Goal: Transaction & Acquisition: Purchase product/service

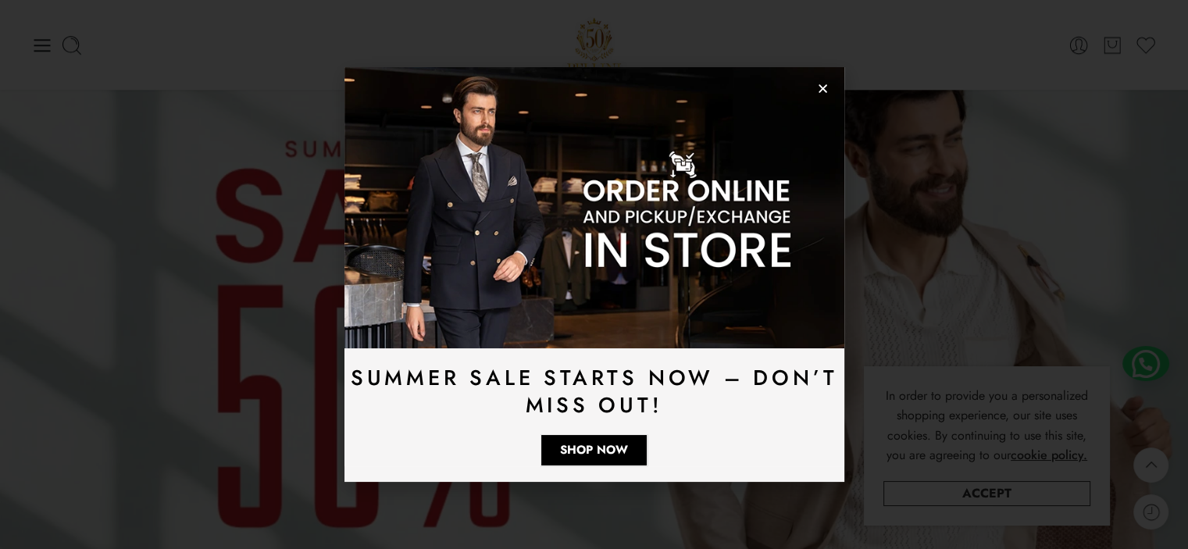
scroll to position [937, 0]
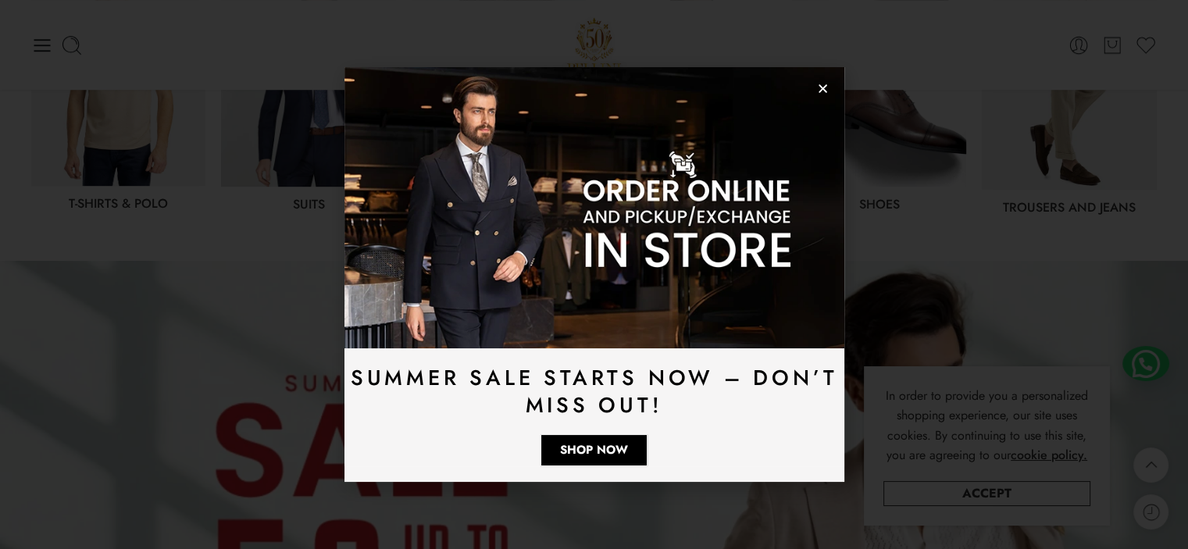
click at [822, 99] on img at bounding box center [595, 207] width 500 height 281
click at [819, 87] on icon "Close" at bounding box center [823, 89] width 12 height 12
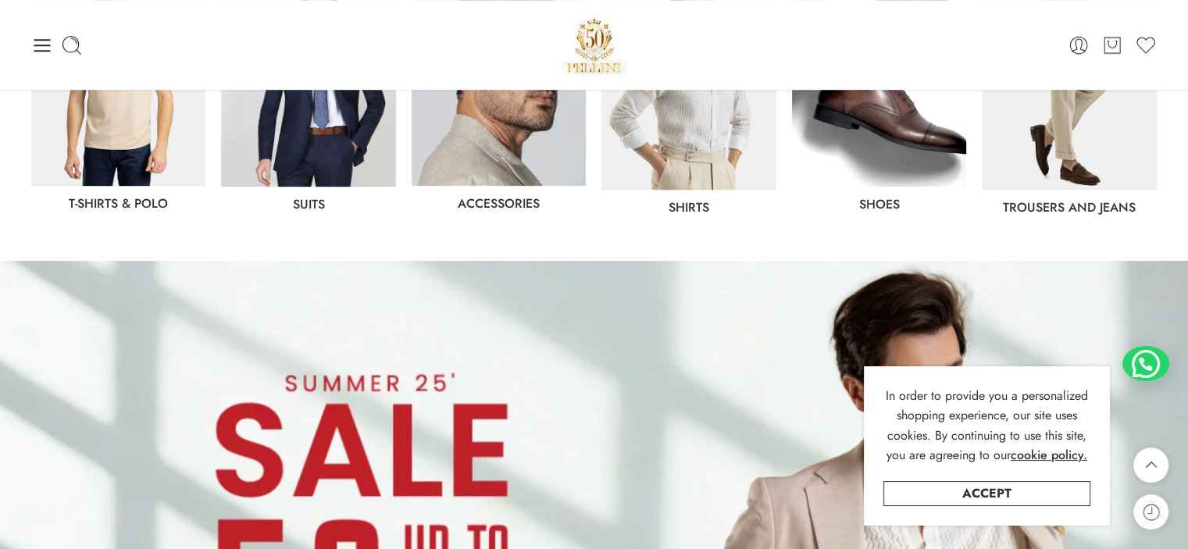
click at [890, 144] on img at bounding box center [879, 79] width 174 height 216
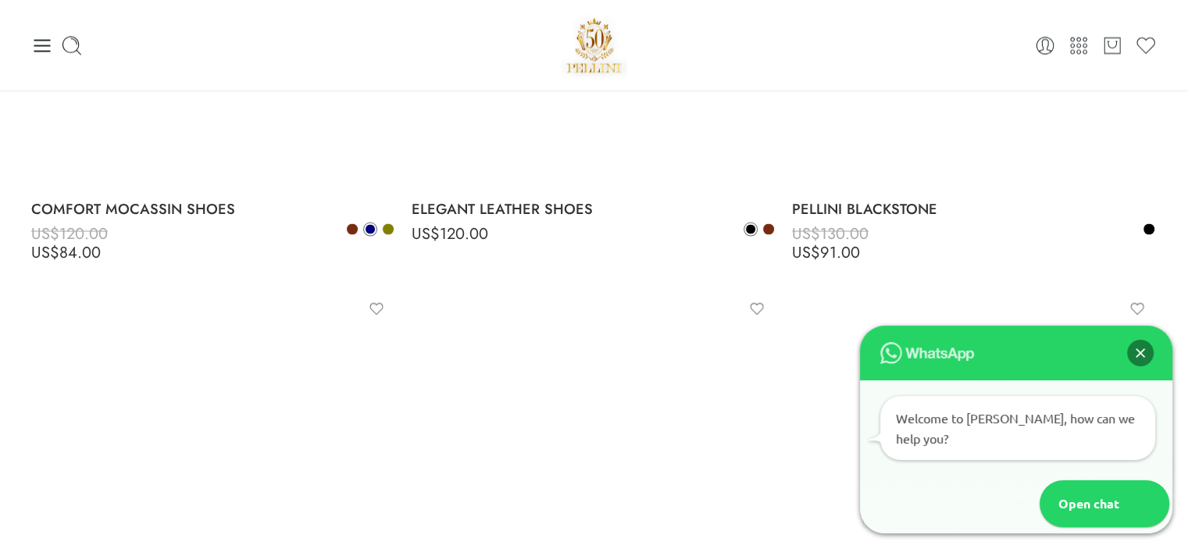
scroll to position [2734, 0]
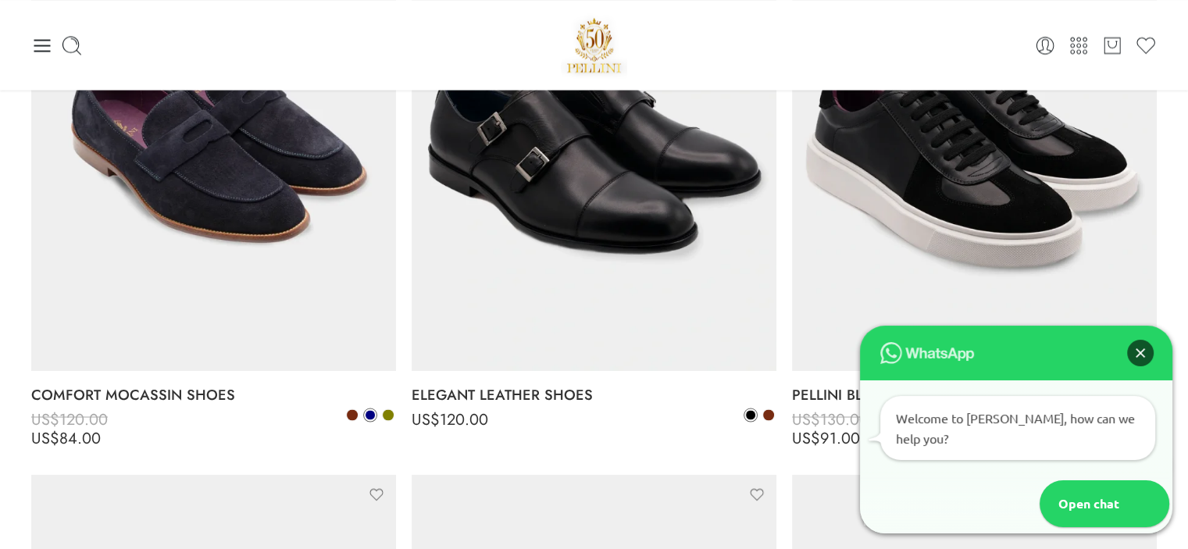
click at [1147, 366] on div "Close" at bounding box center [1140, 353] width 27 height 27
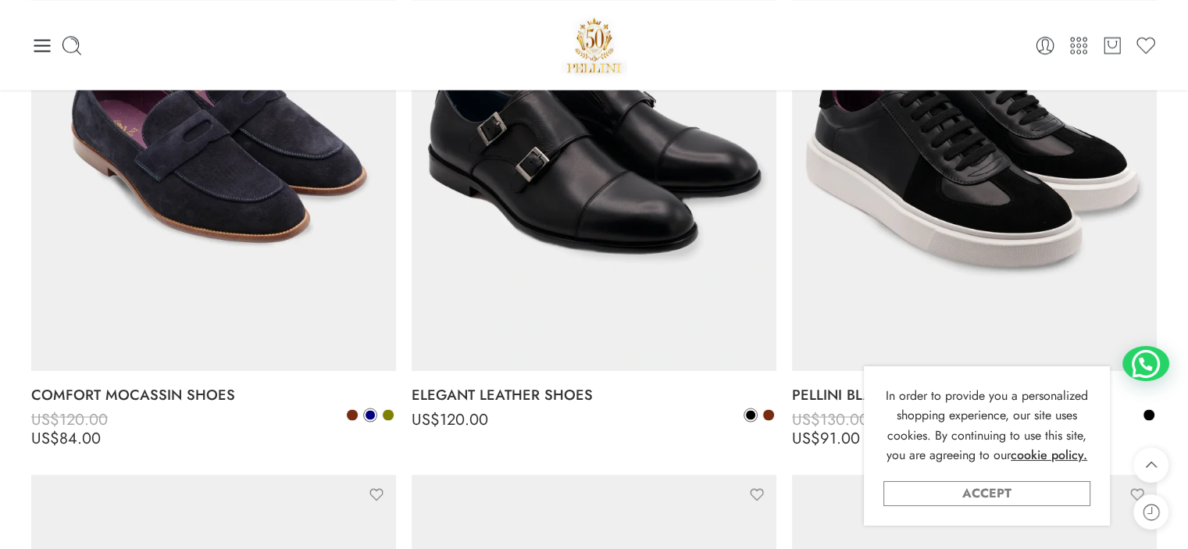
click at [1034, 493] on link "Accept" at bounding box center [987, 493] width 207 height 25
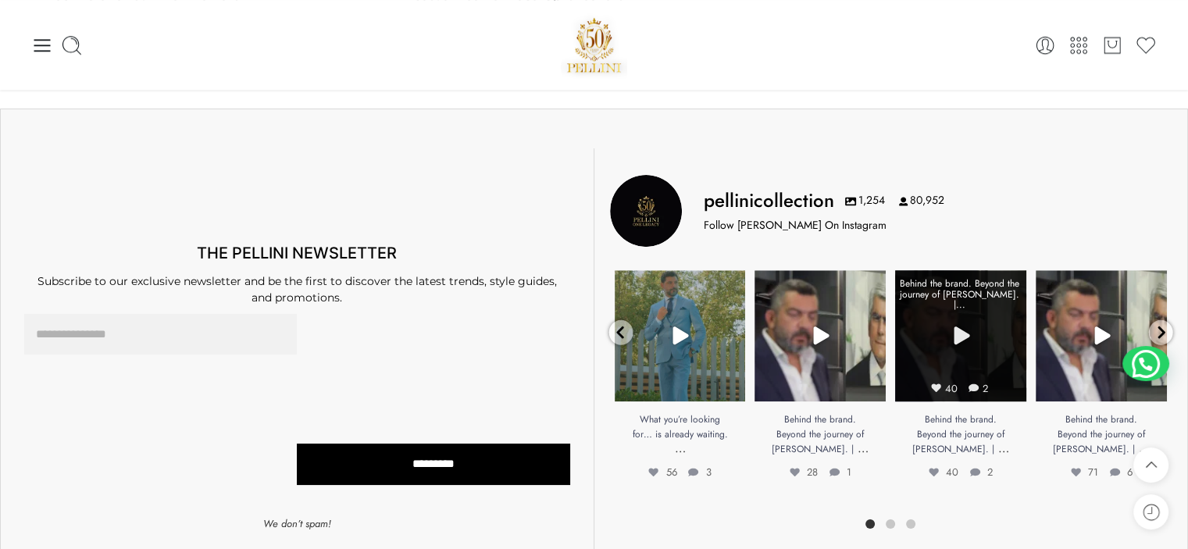
scroll to position [7577, 0]
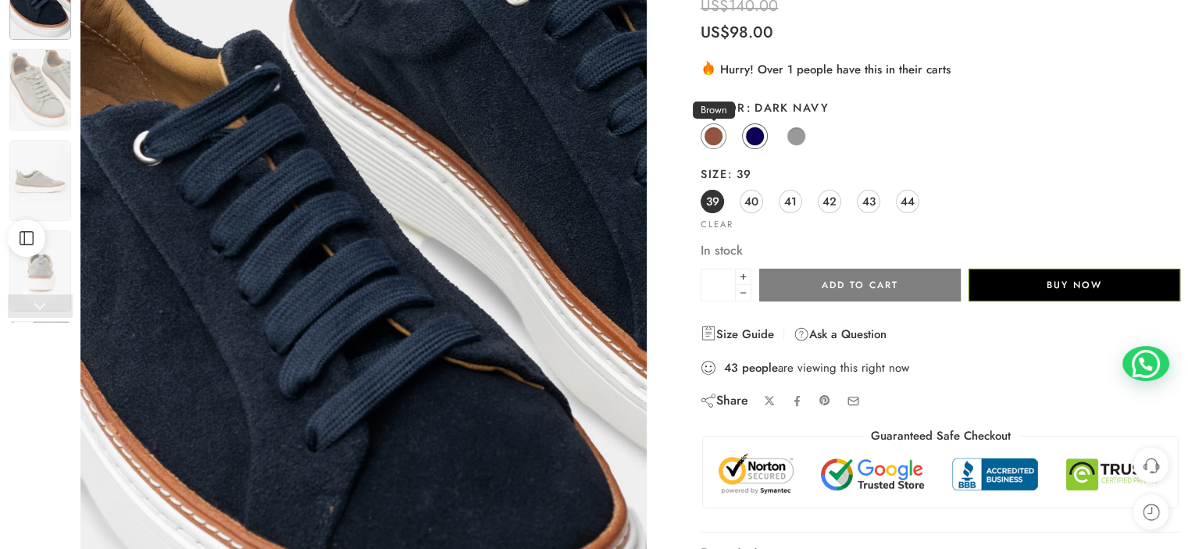
click at [716, 137] on span at bounding box center [714, 137] width 20 height 20
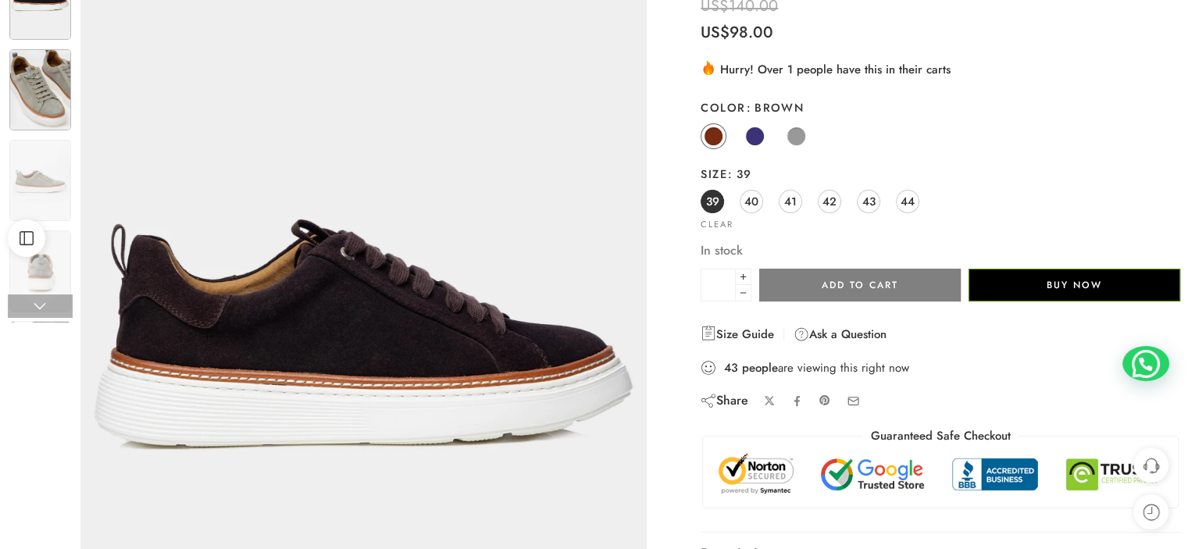
click at [55, 90] on img at bounding box center [40, 89] width 62 height 81
click at [44, 166] on img at bounding box center [40, 180] width 62 height 81
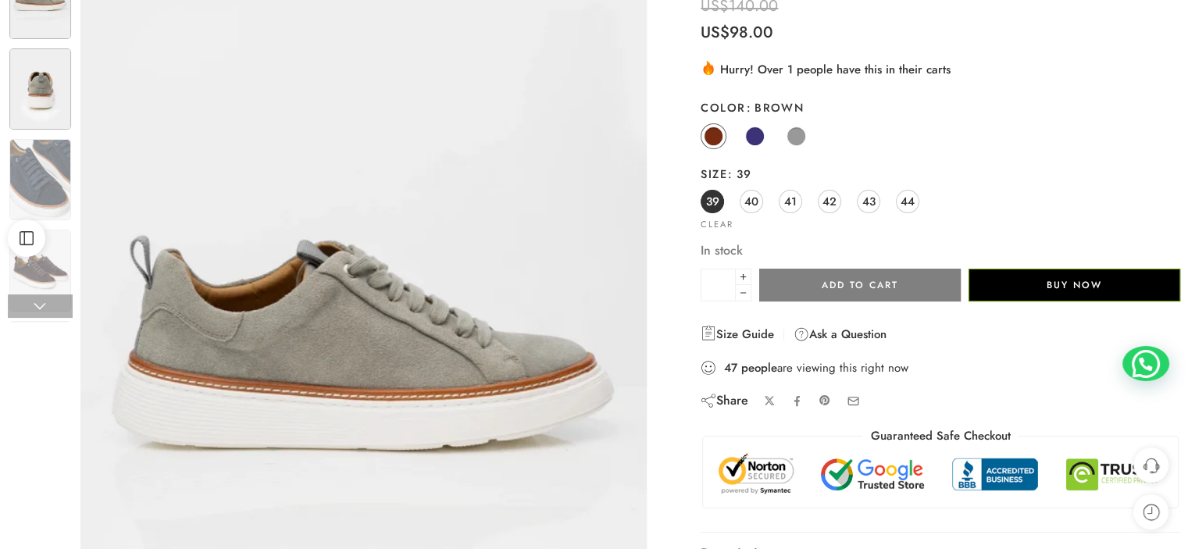
click at [50, 66] on img at bounding box center [40, 88] width 62 height 81
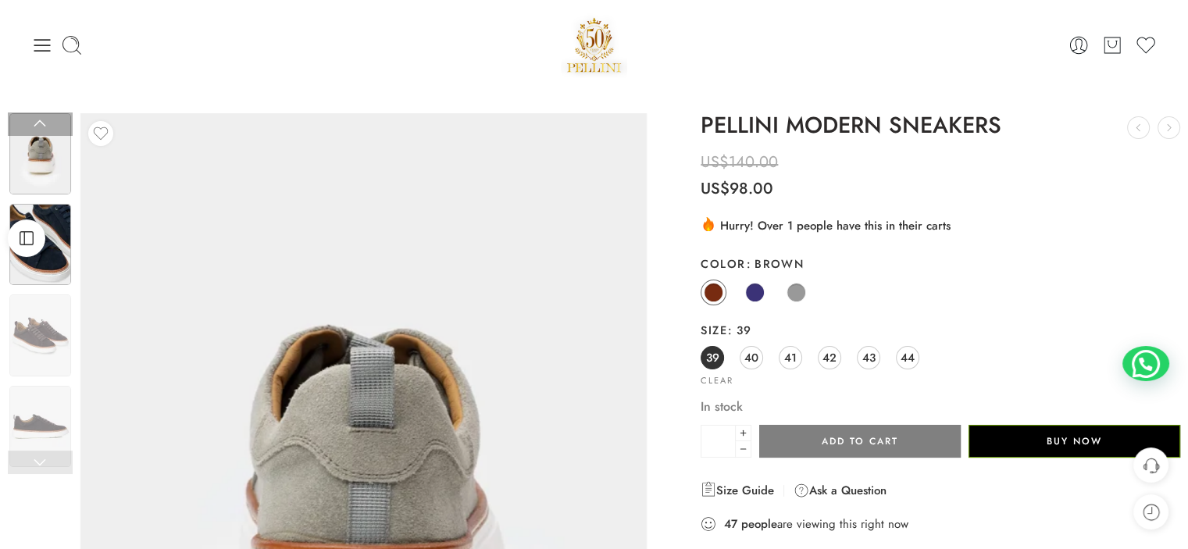
click at [43, 261] on img at bounding box center [40, 244] width 62 height 81
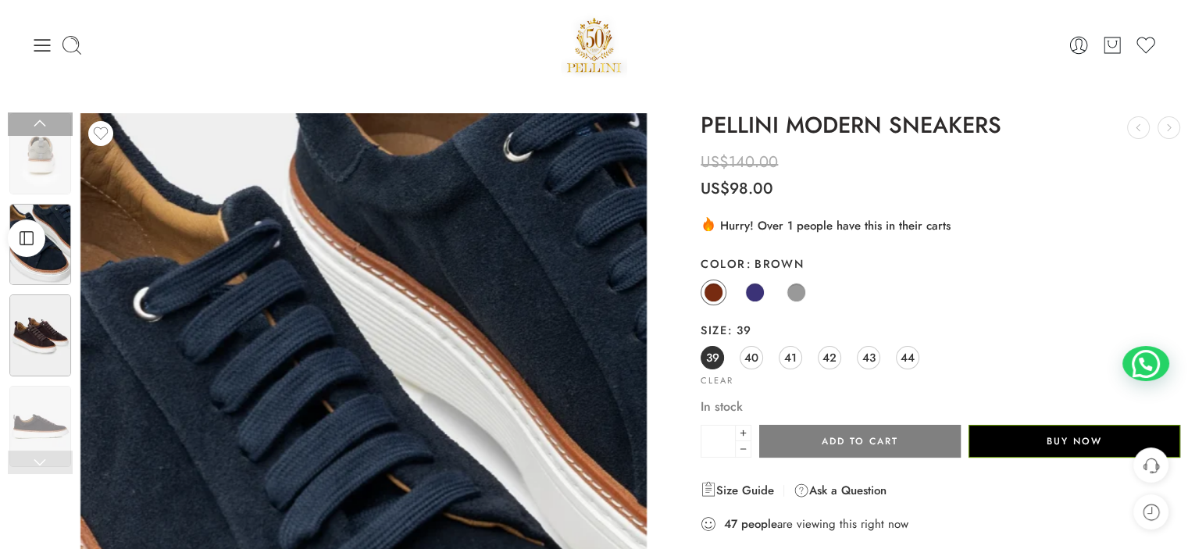
click at [47, 355] on img at bounding box center [40, 335] width 62 height 81
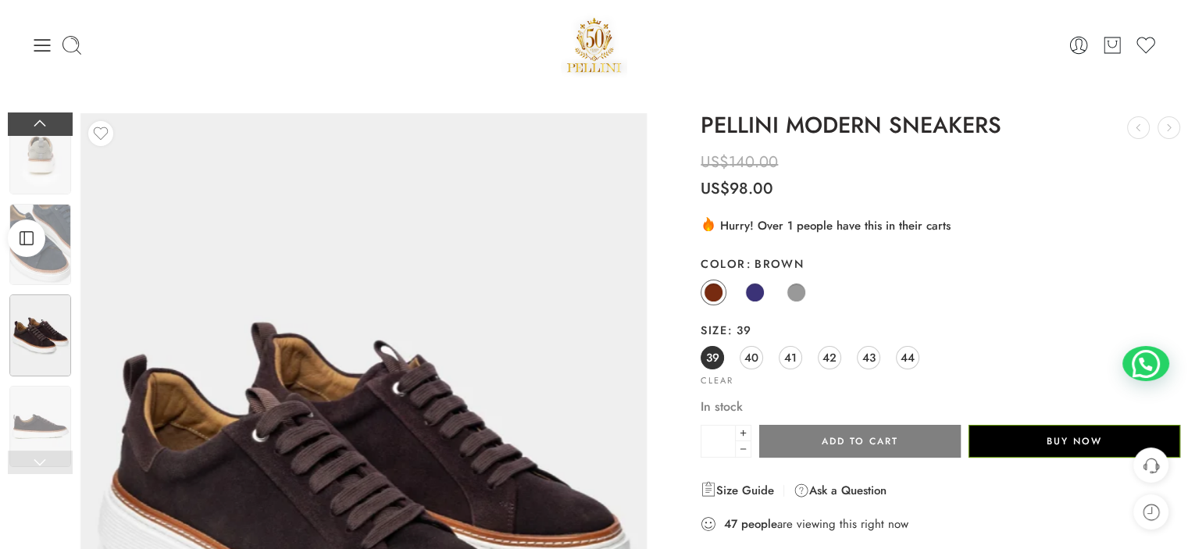
click at [41, 118] on link at bounding box center [40, 123] width 65 height 23
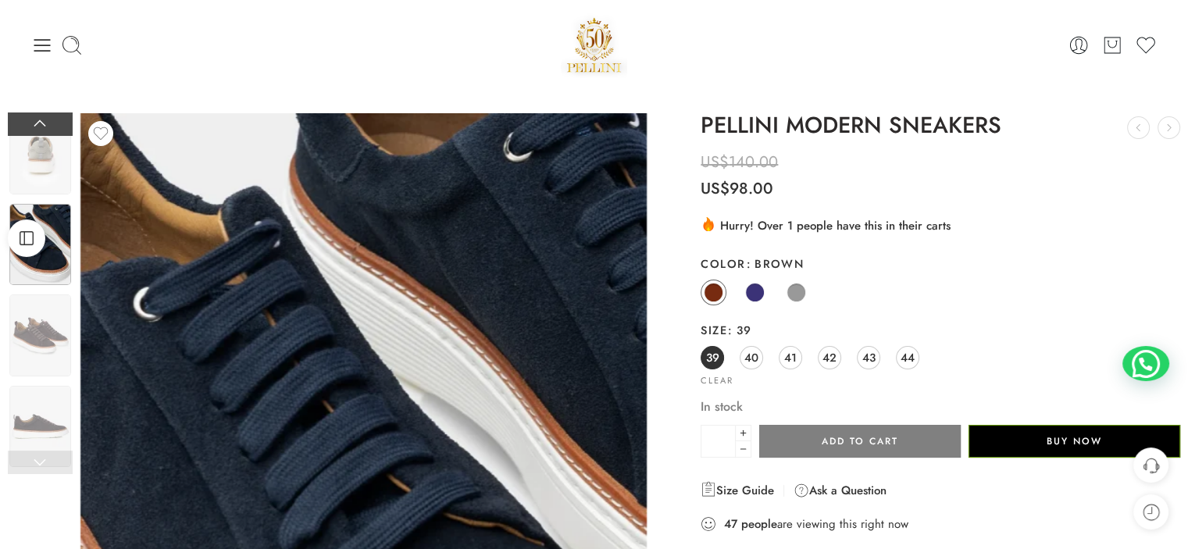
click at [41, 118] on link at bounding box center [40, 123] width 65 height 23
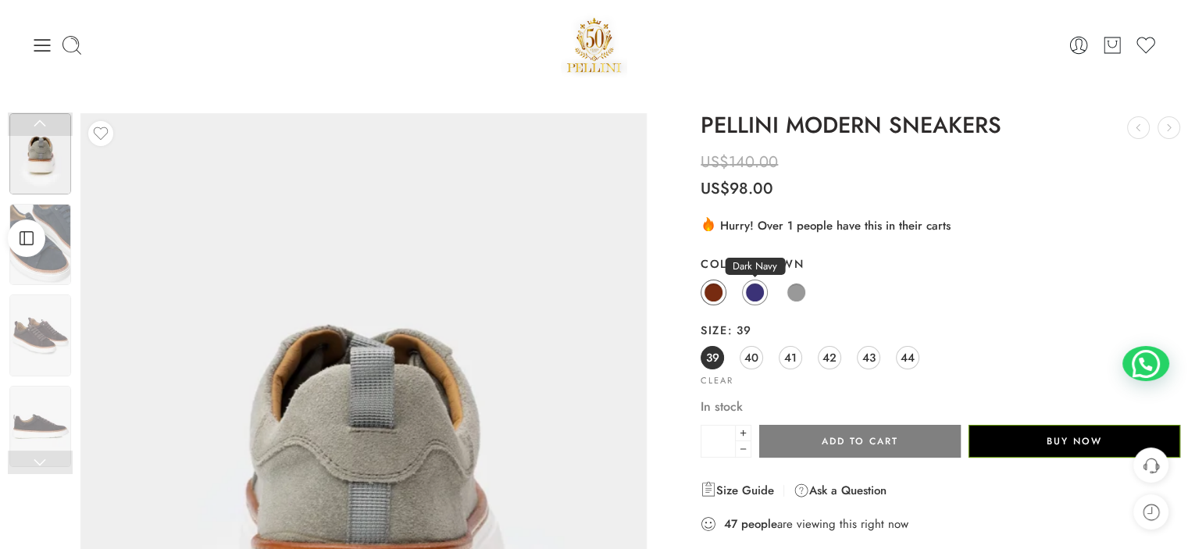
click at [754, 284] on span at bounding box center [755, 293] width 18 height 18
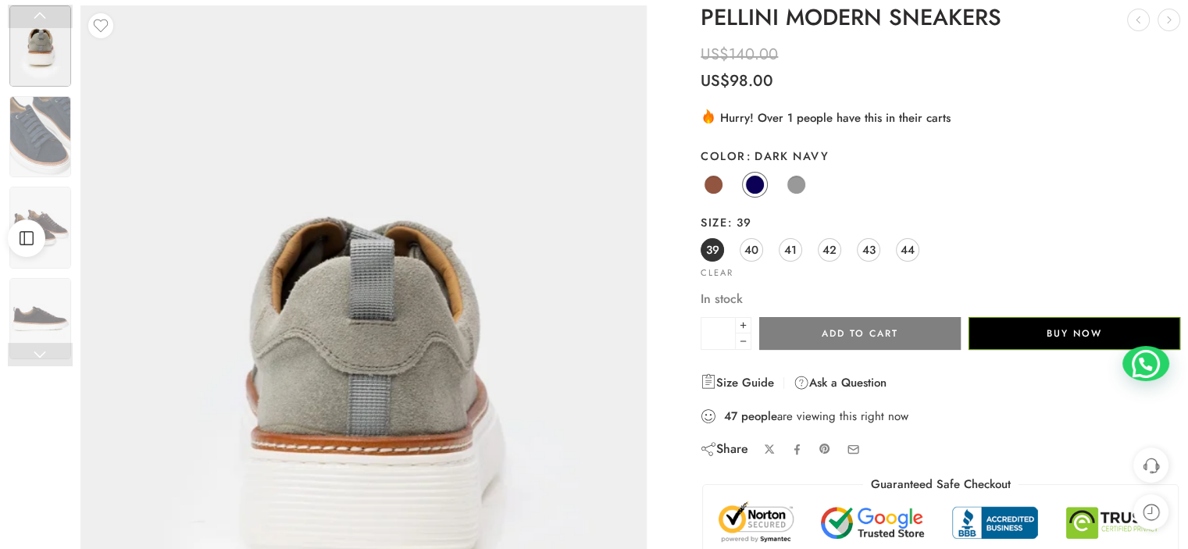
scroll to position [156, 0]
